Goal: Information Seeking & Learning: Learn about a topic

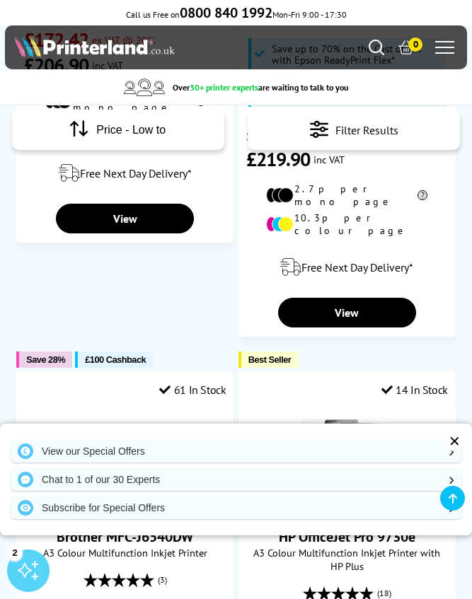
scroll to position [1677, 0]
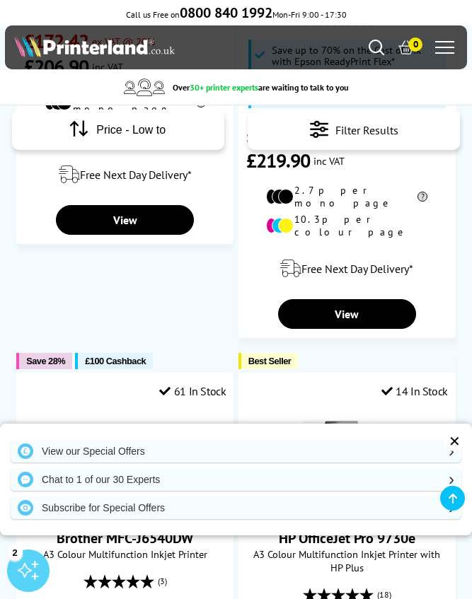
click at [457, 442] on div "✕" at bounding box center [454, 442] width 20 height 20
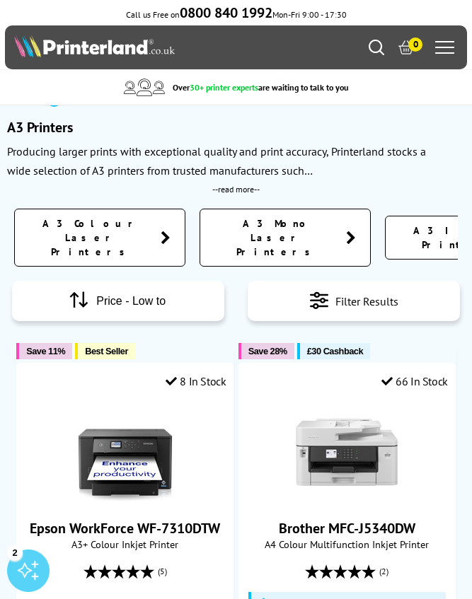
scroll to position [6, 0]
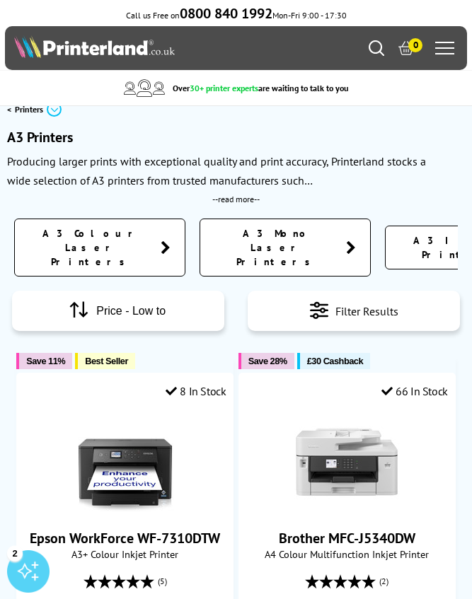
click at [125, 443] on img at bounding box center [125, 461] width 106 height 106
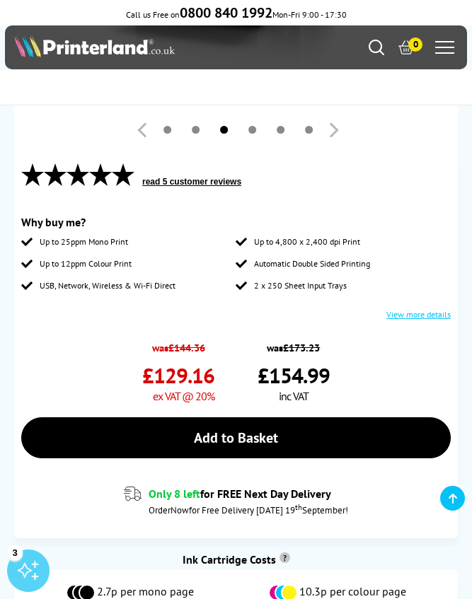
scroll to position [442, 0]
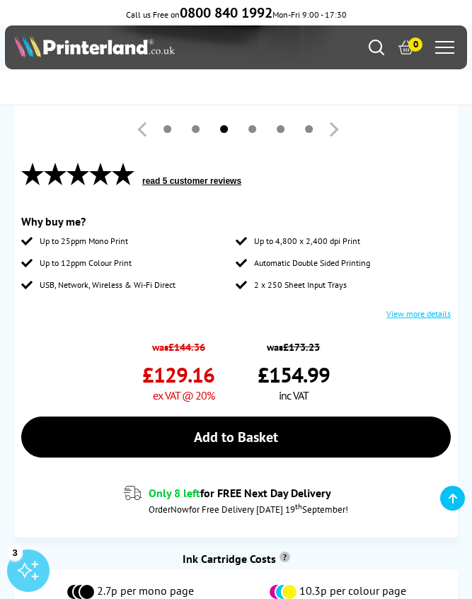
click at [414, 309] on link "View more details" at bounding box center [418, 314] width 64 height 11
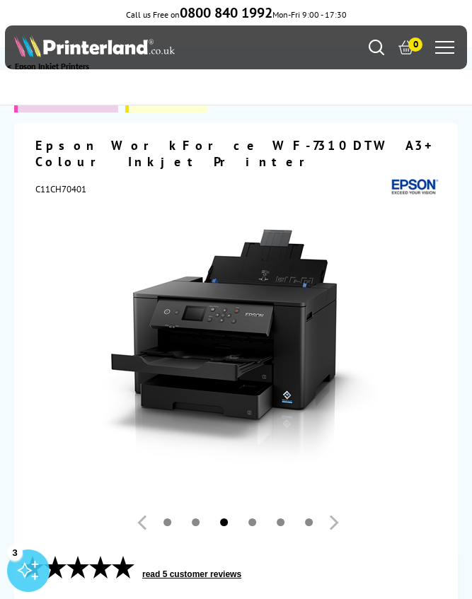
scroll to position [0, 0]
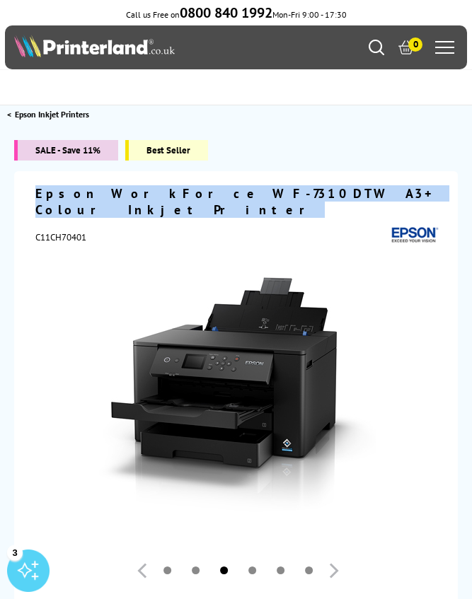
copy h1 "Epson WorkForce WF-7310DTW A3+ Colour Inkjet Printer"
